Goal: Task Accomplishment & Management: Use online tool/utility

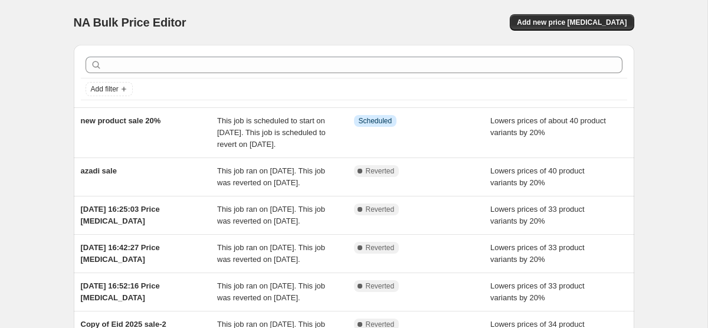
scroll to position [40, 0]
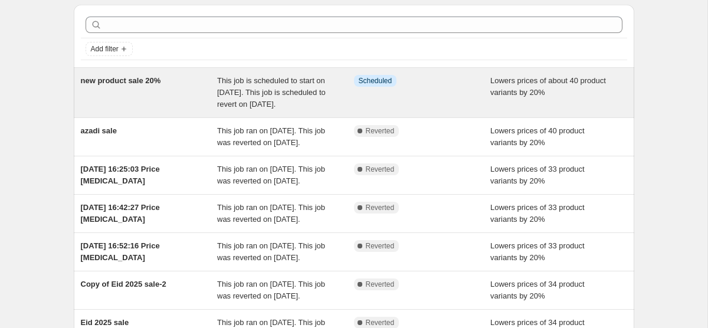
click at [144, 83] on span "new product sale 20%" at bounding box center [121, 80] width 80 height 9
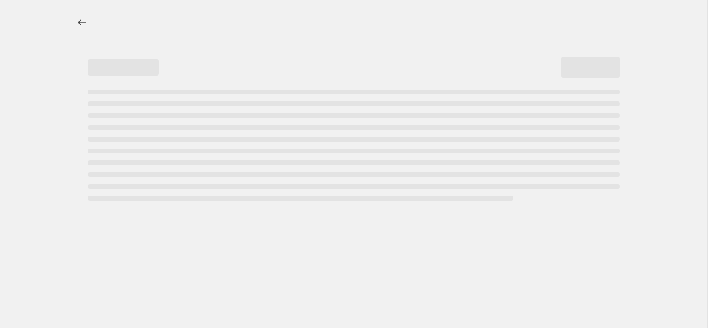
select select "percentage"
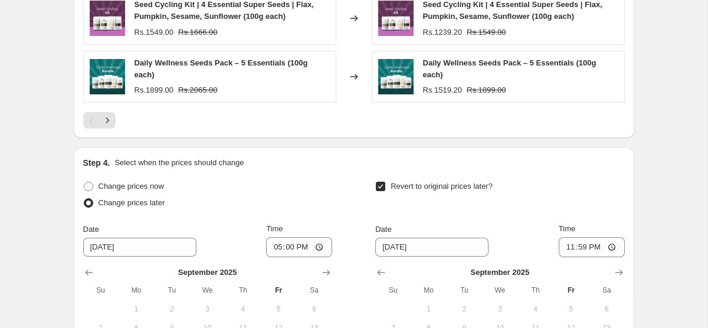
scroll to position [1143, 0]
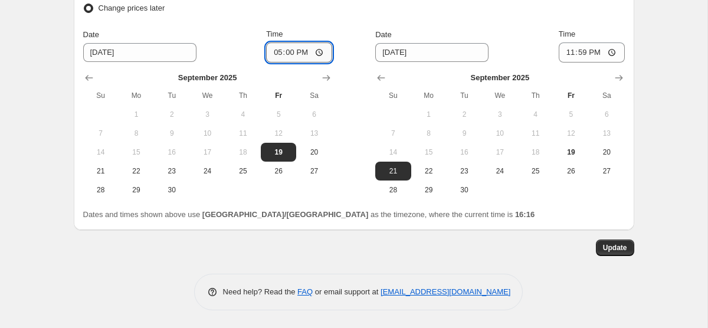
click at [277, 49] on input "17:00" at bounding box center [299, 52] width 66 height 20
click at [278, 52] on input "17:00" at bounding box center [299, 52] width 66 height 20
click at [279, 55] on input "17:00" at bounding box center [299, 52] width 66 height 20
click at [285, 55] on input "17:00" at bounding box center [299, 52] width 66 height 20
click at [275, 54] on input "17:00" at bounding box center [299, 52] width 66 height 20
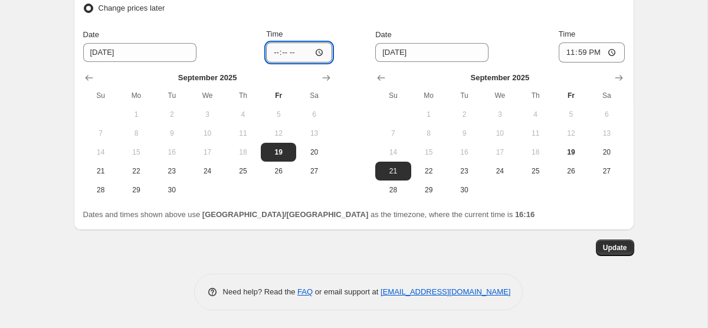
type input "18:00"
click at [297, 240] on div "Update" at bounding box center [354, 247] width 560 height 17
click at [611, 251] on span "Update" at bounding box center [615, 247] width 24 height 9
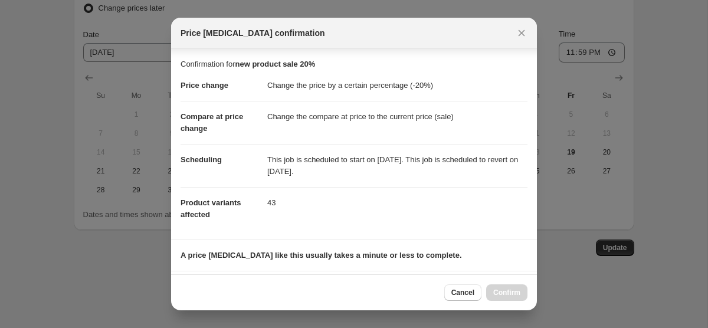
scroll to position [166, 0]
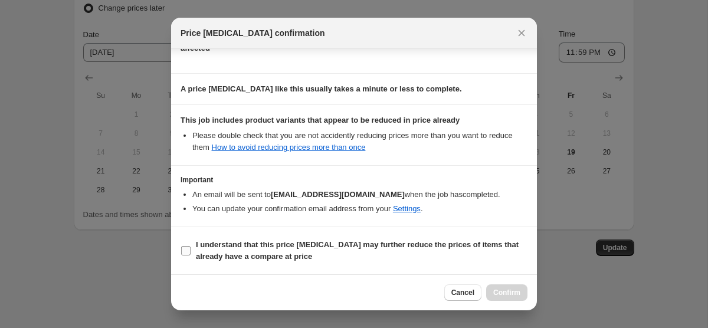
click at [216, 252] on b "I understand that this price [MEDICAL_DATA] may further reduce the prices of it…" at bounding box center [357, 250] width 323 height 21
click at [190, 252] on input "I understand that this price [MEDICAL_DATA] may further reduce the prices of it…" at bounding box center [185, 250] width 9 height 9
checkbox input "true"
click at [510, 288] on span "Confirm" at bounding box center [506, 292] width 27 height 9
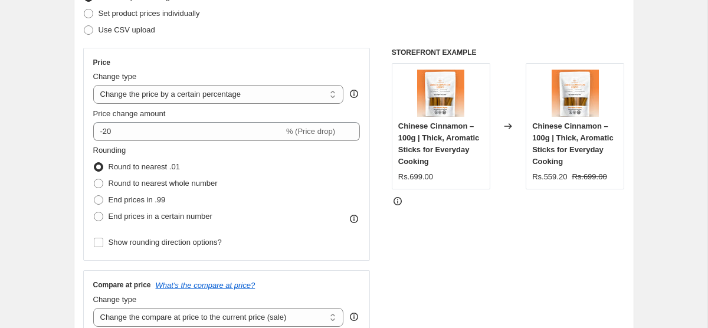
scroll to position [0, 0]
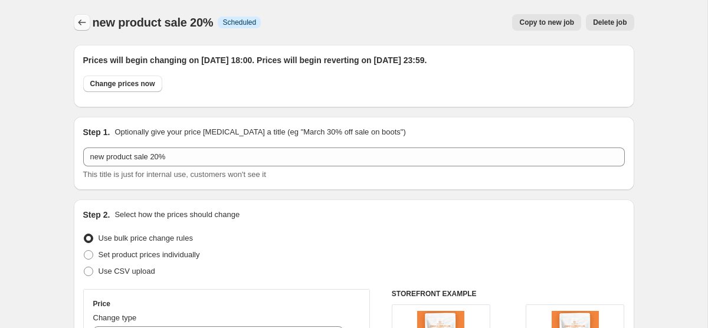
click at [74, 24] on button "Price change jobs" at bounding box center [82, 22] width 17 height 17
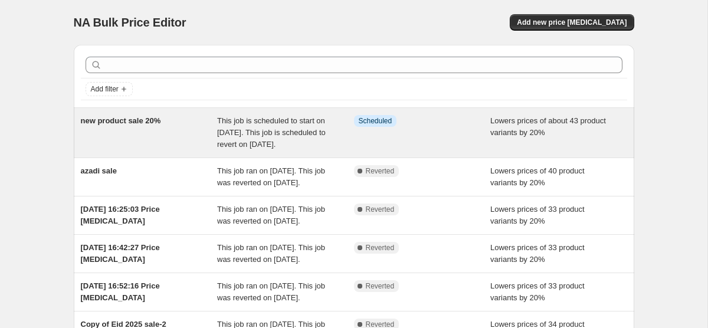
click at [177, 115] on div "new product sale 20%" at bounding box center [149, 132] width 137 height 35
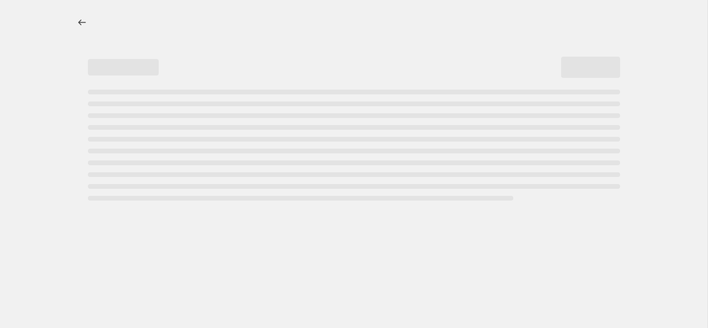
select select "percentage"
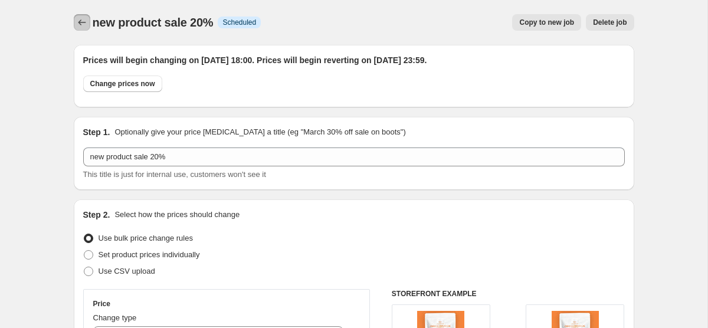
click at [77, 19] on icon "Price change jobs" at bounding box center [82, 23] width 12 height 12
